Goal: Register for event/course

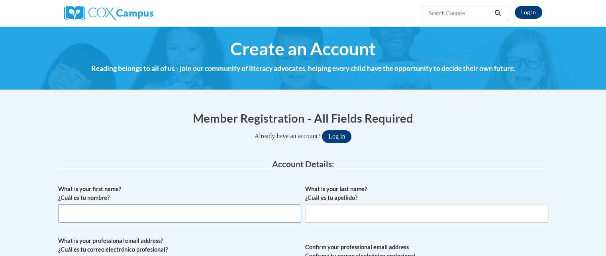
click at [113, 217] on input "What is your first name? ¿Cuál es tu nombre?" at bounding box center [179, 214] width 243 height 18
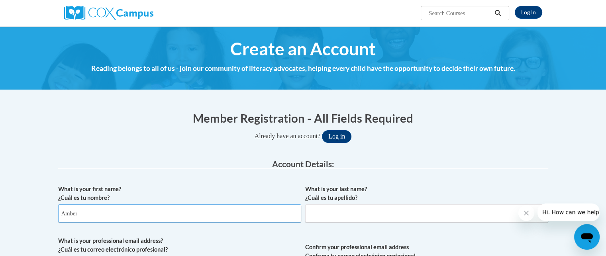
type input "Amber"
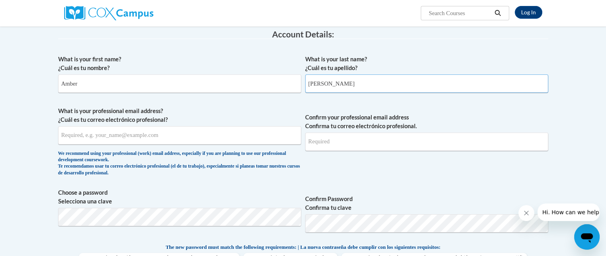
scroll to position [159, 0]
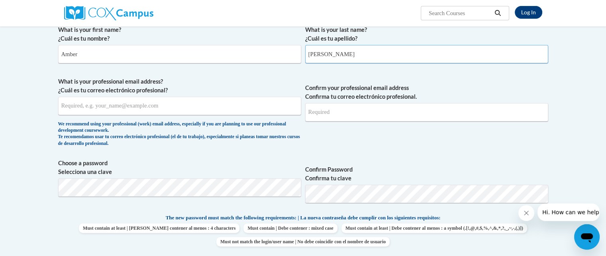
type input "Voyles"
click at [85, 107] on input "What is your professional email address? ¿Cuál es tu correo electrónico profesi…" at bounding box center [179, 106] width 243 height 18
type input "avoyles226@outlook.com"
click at [330, 112] on input "Confirm your professional email address Confirma tu correo electrónico profesio…" at bounding box center [426, 112] width 243 height 18
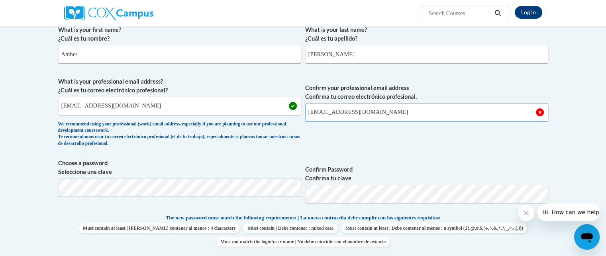
type input "avoyles226@outlook.com"
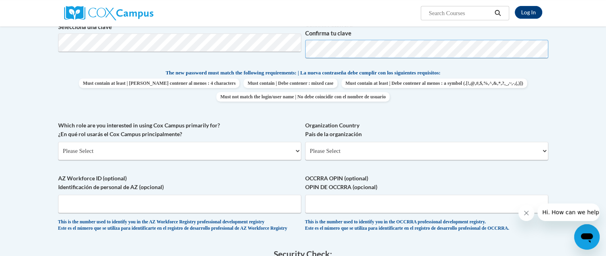
scroll to position [319, 0]
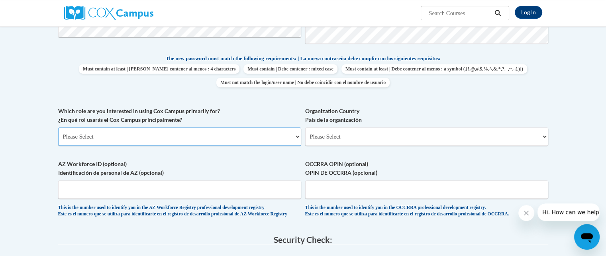
click at [150, 140] on select "Please Select College/University | Colegio/Universidad Community/Nonprofit Part…" at bounding box center [179, 137] width 243 height 18
select select "fbf2d438-af2f-41f8-98f1-81c410e29de3"
click at [58, 128] on select "Please Select College/University | Colegio/Universidad Community/Nonprofit Part…" at bounding box center [179, 137] width 243 height 18
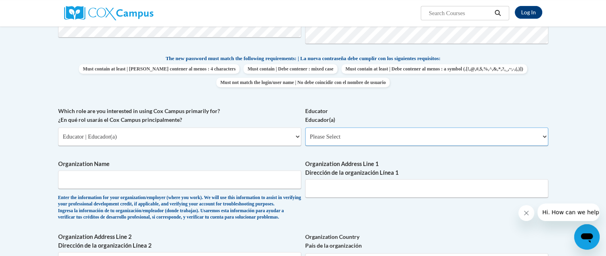
click at [333, 142] on select "Please Select Early Learning/Daycare Teacher/Family Home Care Provider | Maestr…" at bounding box center [426, 137] width 243 height 18
select select "5e2af403-4f2c-4e49-a02f-103e55d7b75b"
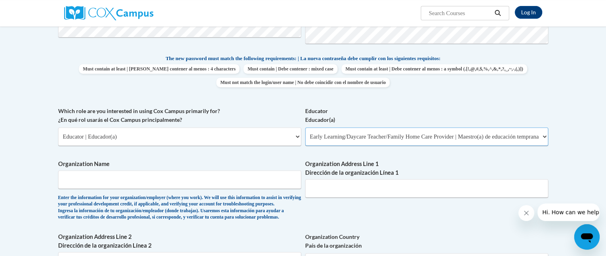
click at [305, 128] on select "Please Select Early Learning/Daycare Teacher/Family Home Care Provider | Maestr…" at bounding box center [426, 137] width 243 height 18
click at [126, 185] on input "Organization Name" at bounding box center [179, 180] width 243 height 18
type input "Harmony Academy"
click at [350, 190] on input "Organization Address Line 1 Dirección de la organización Línea 1" at bounding box center [426, 188] width 243 height 18
type input "583 Harmony School Rd Jasper Ga 30143"
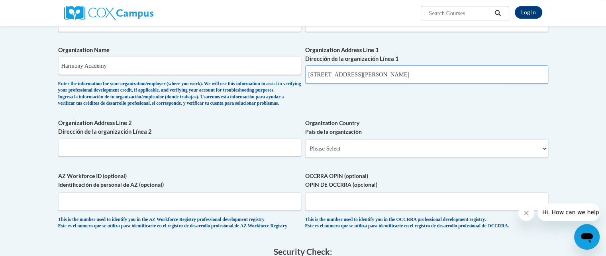
scroll to position [439, 0]
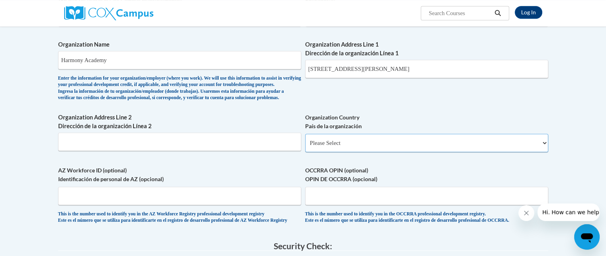
click at [323, 152] on select "Please Select United States | Estados Unidos Outside of the United States | Fue…" at bounding box center [426, 143] width 243 height 18
select select "ad49bcad-a171-4b2e-b99c-48b446064914"
click at [305, 147] on select "Please Select United States | Estados Unidos Outside of the United States | Fue…" at bounding box center [426, 143] width 243 height 18
select select
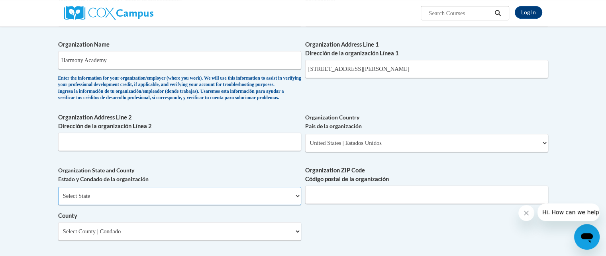
click at [179, 205] on select "Select State Alabama Alaska Arizona Arkansas California Colorado Connecticut De…" at bounding box center [179, 196] width 243 height 18
select select "Georgia"
click at [58, 200] on select "Select State Alabama Alaska Arizona Arkansas California Colorado Connecticut De…" at bounding box center [179, 196] width 243 height 18
click at [349, 204] on input "Organization ZIP Code Código postal de la organización" at bounding box center [426, 195] width 243 height 18
type input "30143"
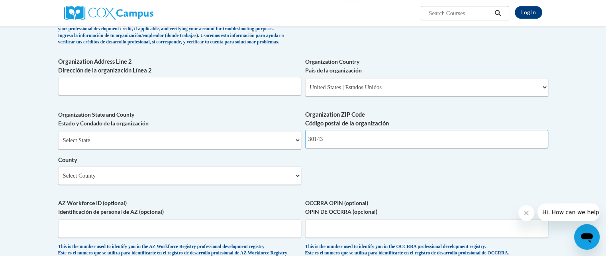
scroll to position [518, 0]
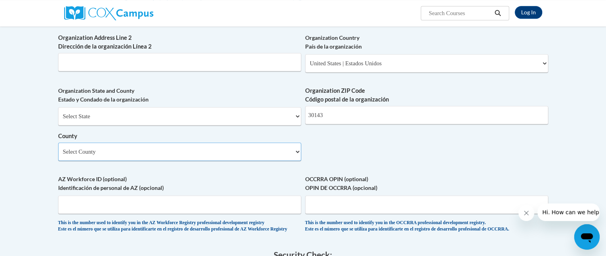
click at [96, 159] on select "Select County Appling Atkinson Bacon Baker Baldwin Banks Barrow Bartow Ben Hill…" at bounding box center [179, 152] width 243 height 18
select select "Pickens"
click at [58, 156] on select "Select County Appling Atkinson Bacon Baker Baldwin Banks Barrow Bartow Ben Hill…" at bounding box center [179, 152] width 243 height 18
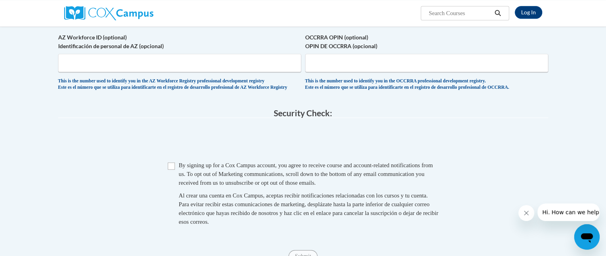
scroll to position [678, 0]
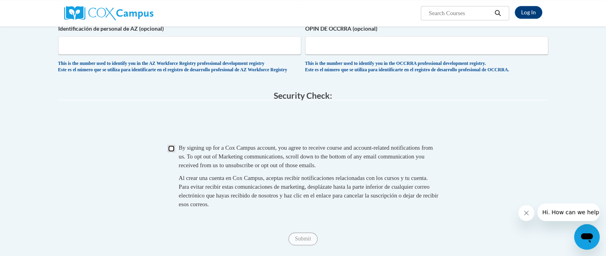
click at [171, 152] on input "Checkbox" at bounding box center [171, 148] width 7 height 7
checkbox input "true"
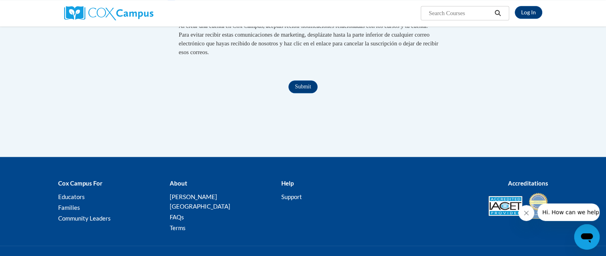
scroll to position [837, 0]
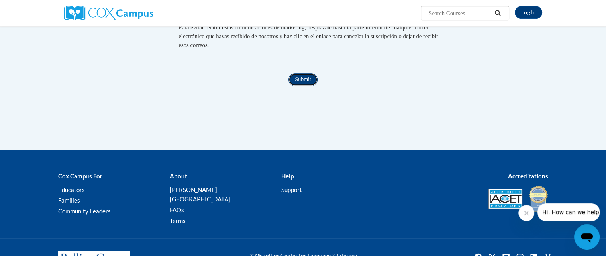
click at [303, 86] on input "Submit" at bounding box center [303, 79] width 29 height 13
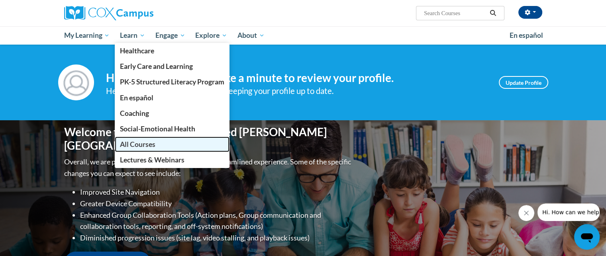
click at [139, 144] on span "All Courses" at bounding box center [137, 144] width 35 height 8
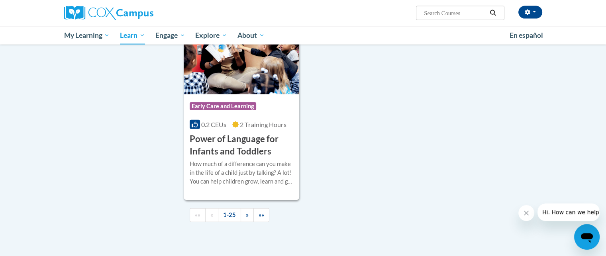
scroll to position [1834, 0]
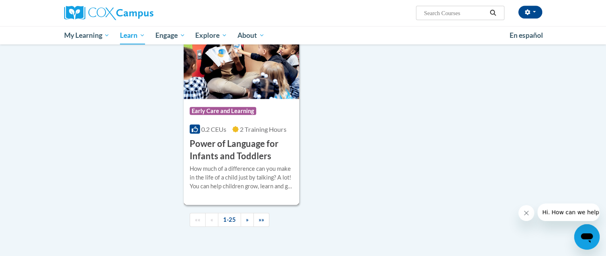
click at [219, 121] on div "Course Category: Early Care and Learning" at bounding box center [242, 112] width 104 height 18
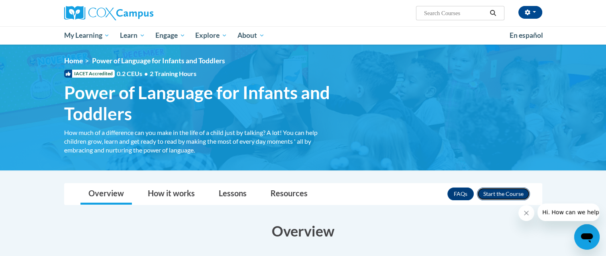
click at [498, 197] on button "Enroll" at bounding box center [503, 194] width 53 height 13
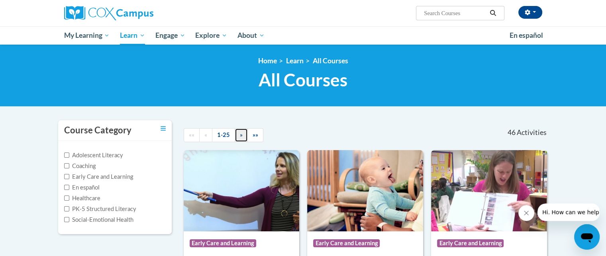
click at [240, 136] on span "»" at bounding box center [241, 135] width 3 height 7
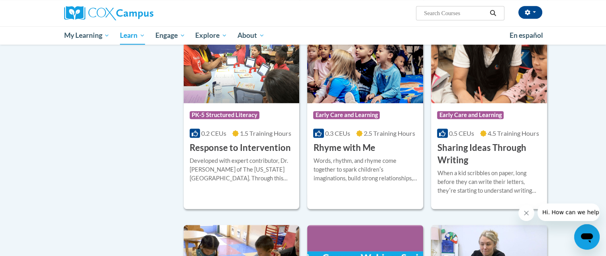
scroll to position [518, 0]
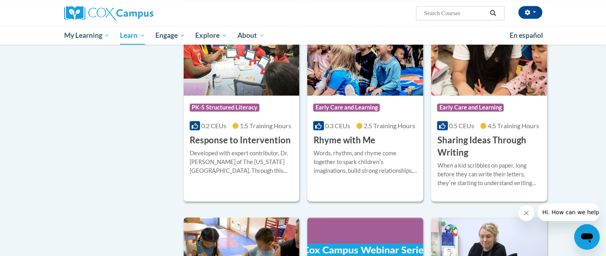
click at [387, 140] on div "Course Category: Early Care and Learning 0.3 CEUs 2.5 Training Hours COURSE Rhy…" at bounding box center [365, 121] width 116 height 51
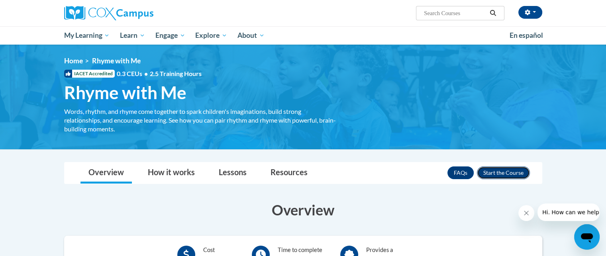
click at [510, 173] on button "Enroll" at bounding box center [503, 173] width 53 height 13
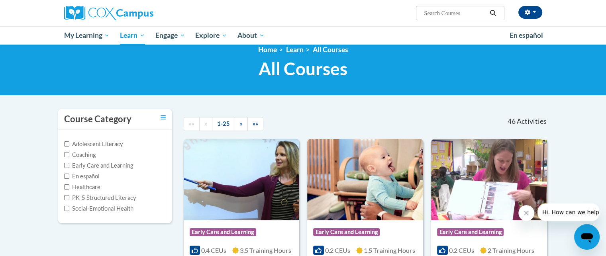
scroll to position [8, 0]
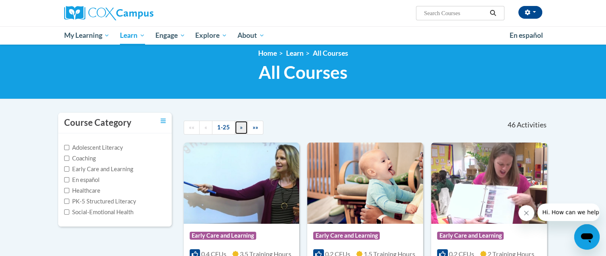
click at [241, 128] on span "»" at bounding box center [241, 127] width 3 height 7
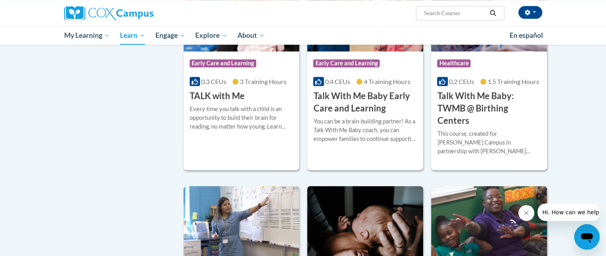
scroll to position [964, 0]
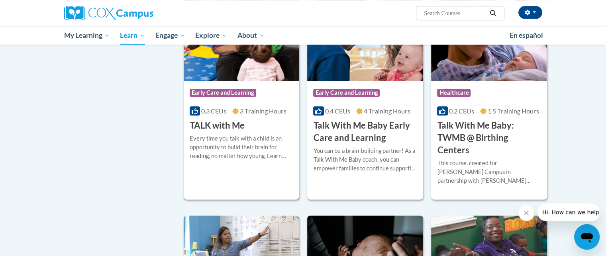
click at [257, 89] on span "Early Care and Learning" at bounding box center [224, 94] width 69 height 10
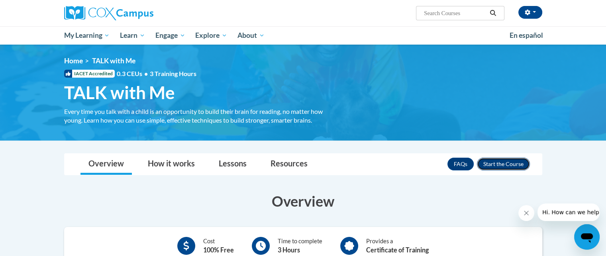
click at [497, 162] on button "Enroll" at bounding box center [503, 164] width 53 height 13
click at [534, 12] on span "button" at bounding box center [534, 12] width 3 height 2
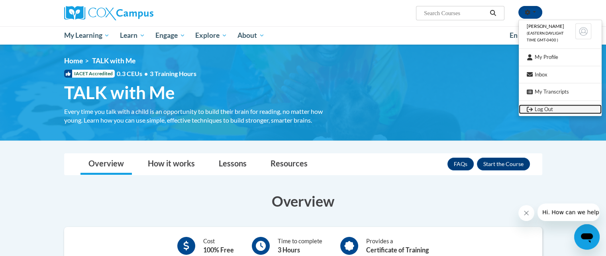
click at [539, 110] on link "Log Out" at bounding box center [560, 109] width 83 height 10
